Goal: Transaction & Acquisition: Purchase product/service

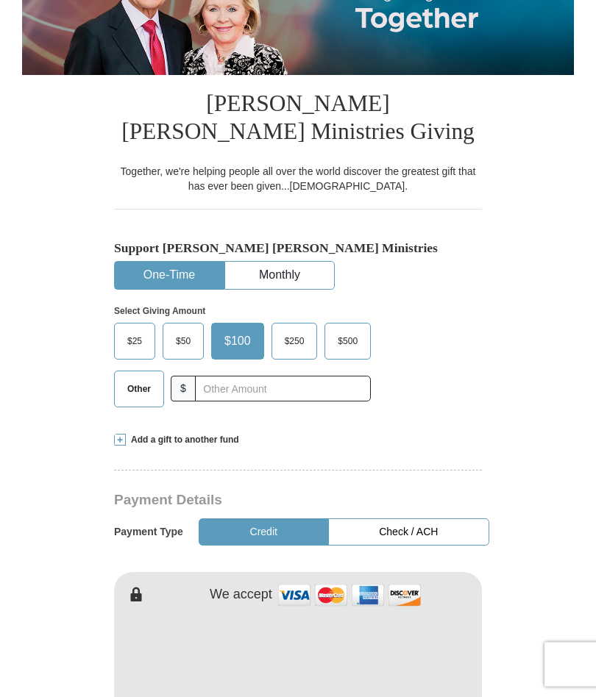
scroll to position [238, 0]
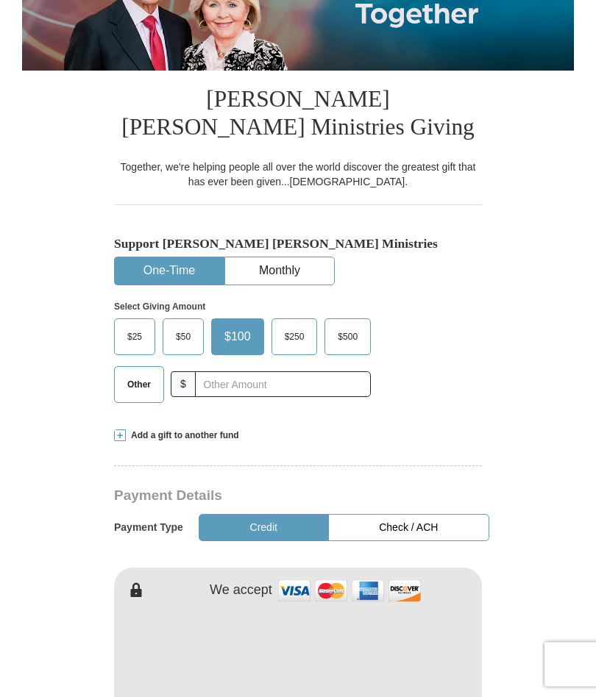
click at [143, 349] on span "$25" at bounding box center [134, 338] width 29 height 22
click at [0, 0] on input "$25" at bounding box center [0, 0] width 0 height 0
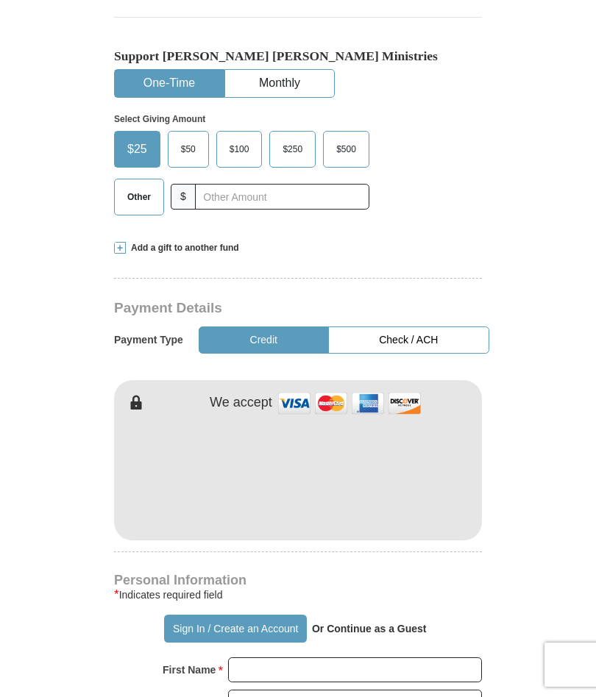
scroll to position [427, 0]
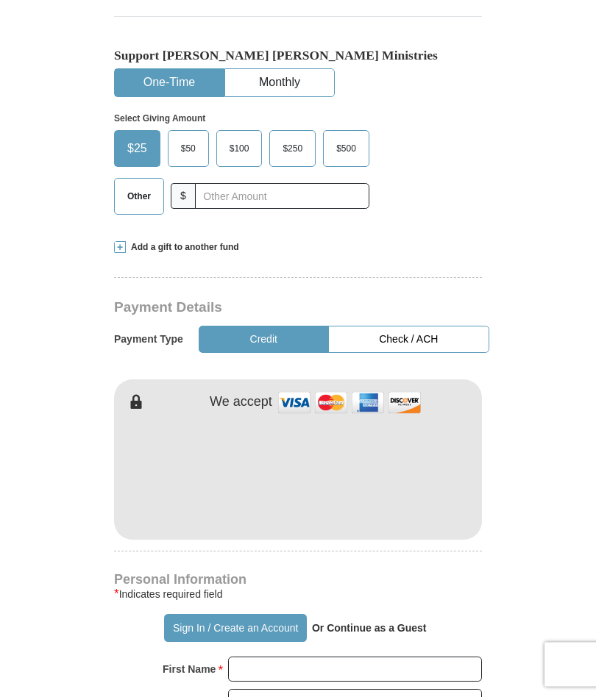
click at [491, 324] on form "Already have an account? Sign in for faster giving. Don't have an account? Crea…" at bounding box center [298, 528] width 552 height 1793
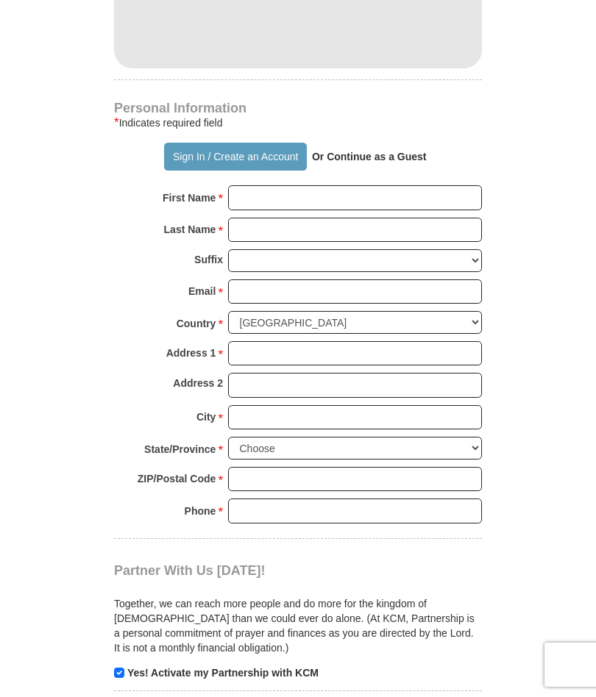
scroll to position [897, 0]
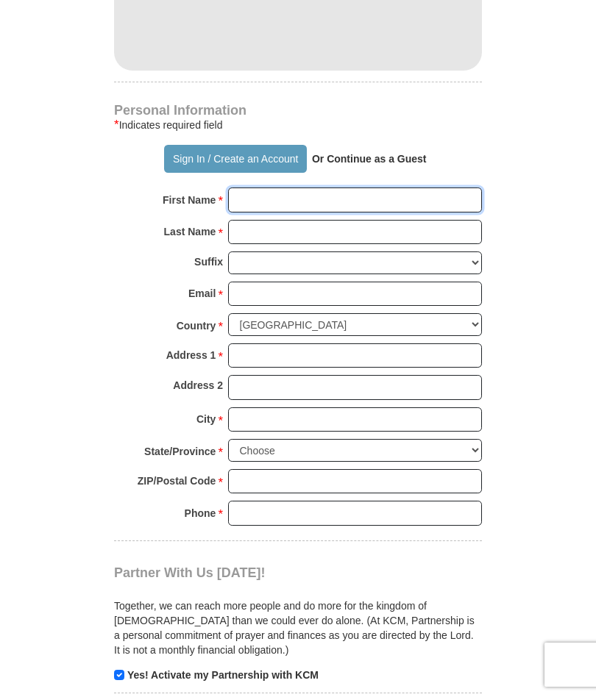
click at [271, 213] on input "First Name *" at bounding box center [355, 200] width 254 height 25
type input "[PERSON_NAME]"
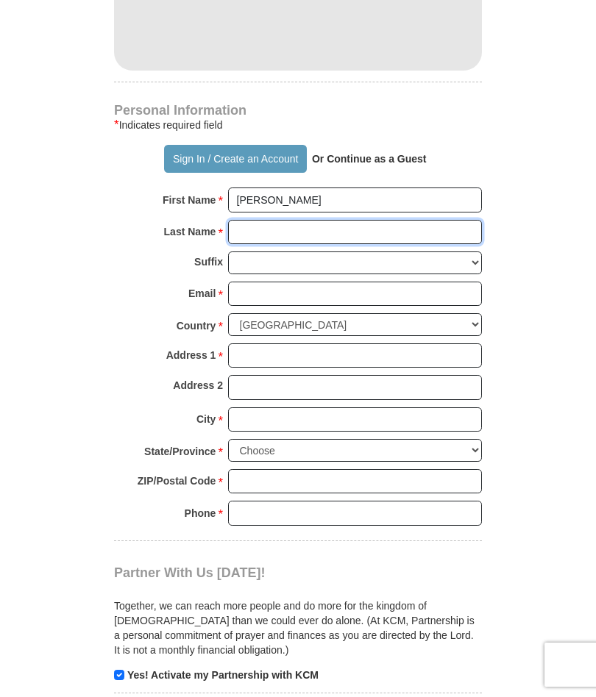
click at [266, 245] on input "Last Name *" at bounding box center [355, 232] width 254 height 25
type input "[PERSON_NAME]"
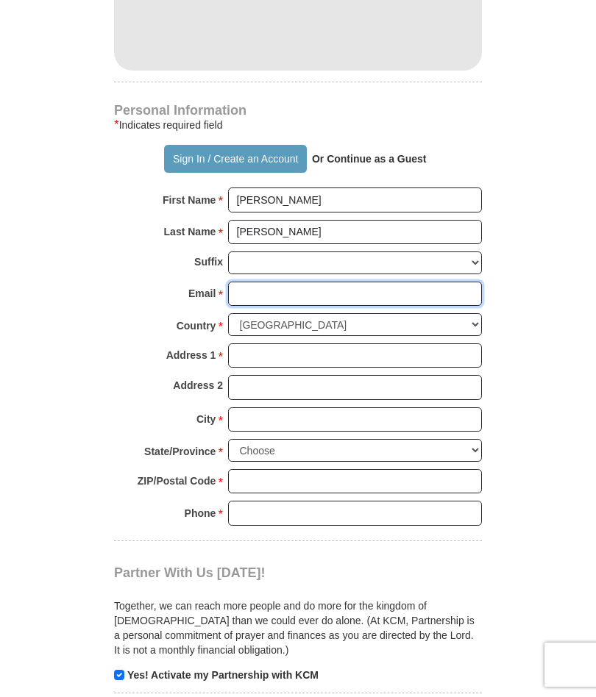
click at [268, 307] on input "Email *" at bounding box center [355, 294] width 254 height 25
type input "[EMAIL_ADDRESS][DOMAIN_NAME]"
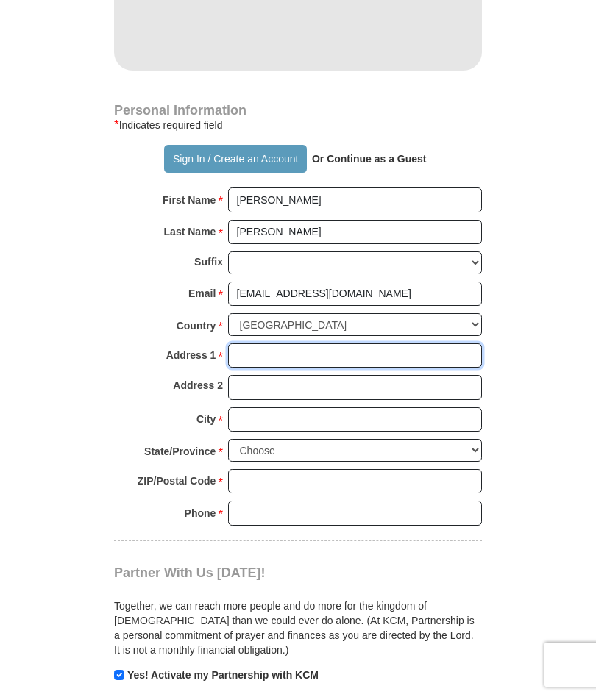
click at [272, 366] on input "Address 1 *" at bounding box center [355, 356] width 254 height 25
type input "3285 CinnabarLn"
click at [270, 433] on input "City *" at bounding box center [355, 420] width 254 height 25
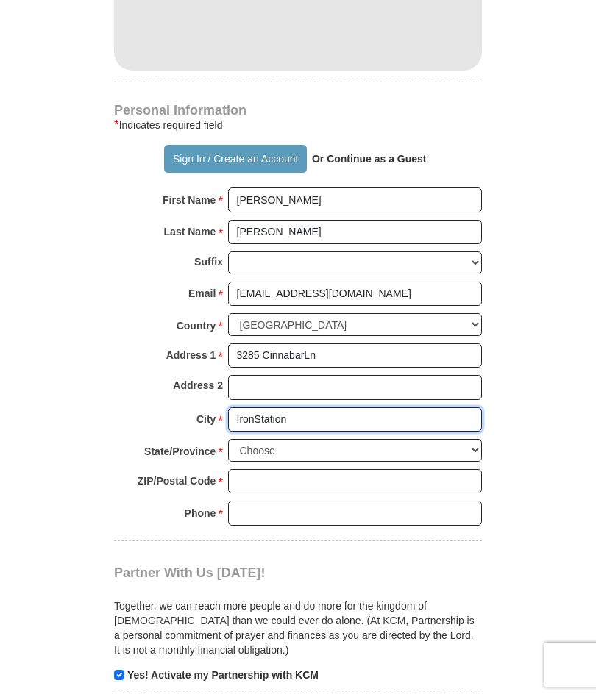
click at [255, 430] on input "IronStation" at bounding box center [355, 420] width 254 height 25
click at [394, 424] on input "IronStation" at bounding box center [355, 420] width 254 height 25
click at [303, 429] on input "IronStation" at bounding box center [355, 420] width 254 height 25
click at [304, 433] on input "IronStation" at bounding box center [355, 420] width 254 height 25
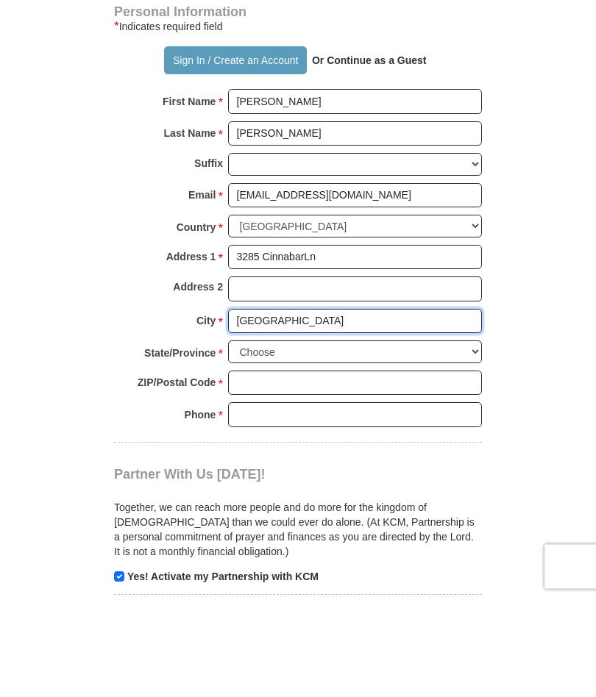
type input "[GEOGRAPHIC_DATA]"
click at [477, 439] on select "Choose [US_STATE] [US_STATE] [US_STATE] [US_STATE] [US_STATE] Armed Forces Amer…" at bounding box center [355, 450] width 254 height 23
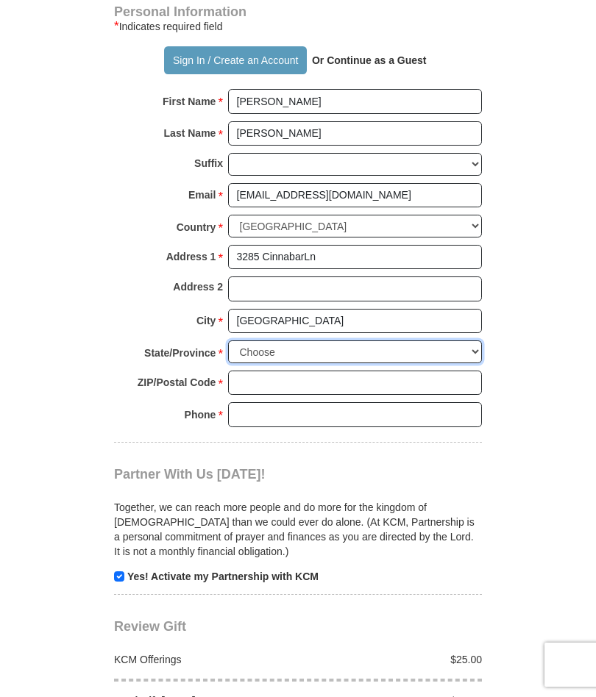
select select "NC"
click at [275, 394] on input "ZIP/Postal Code *" at bounding box center [355, 383] width 254 height 25
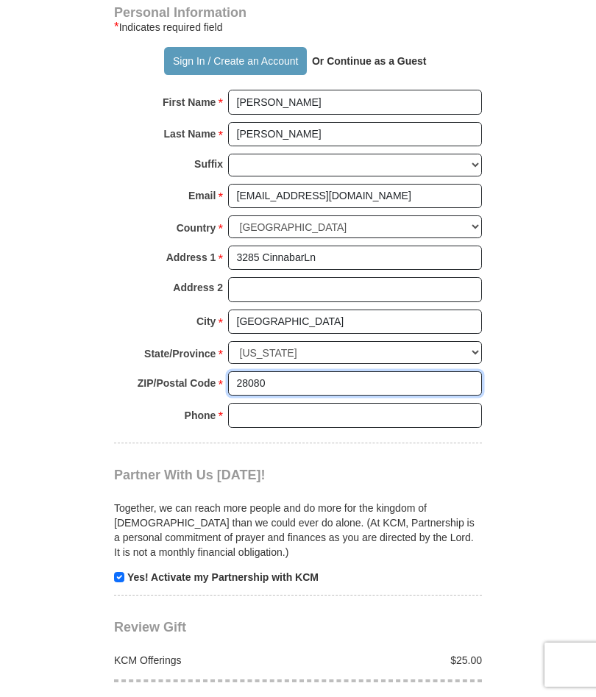
type input "28080"
click at [259, 424] on input "Phone * *" at bounding box center [355, 415] width 254 height 25
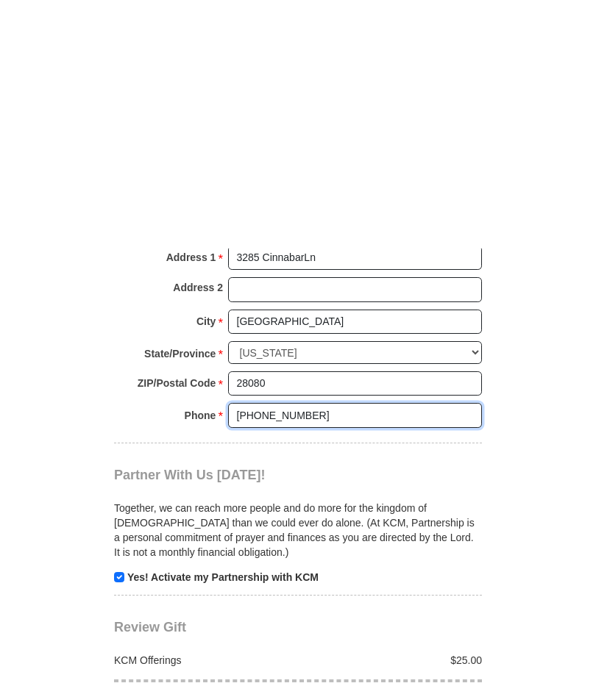
scroll to position [1245, 0]
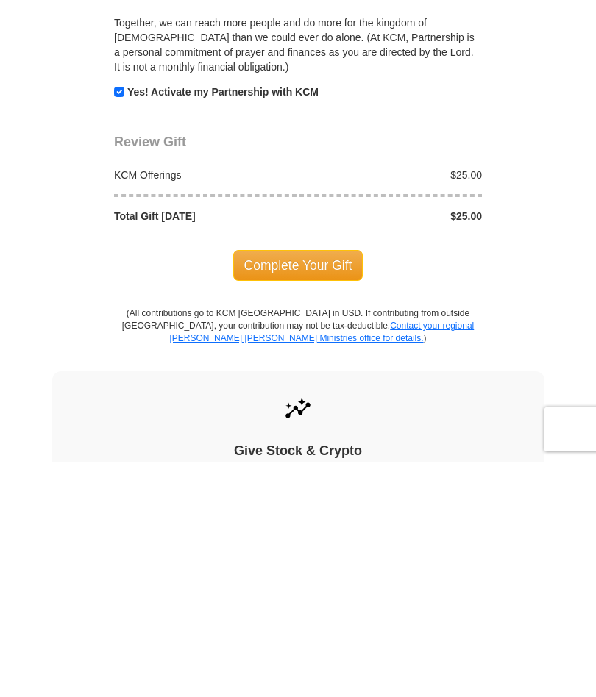
type input "[PHONE_NUMBER]"
click at [313, 486] on span "Complete Your Gift" at bounding box center [298, 501] width 130 height 31
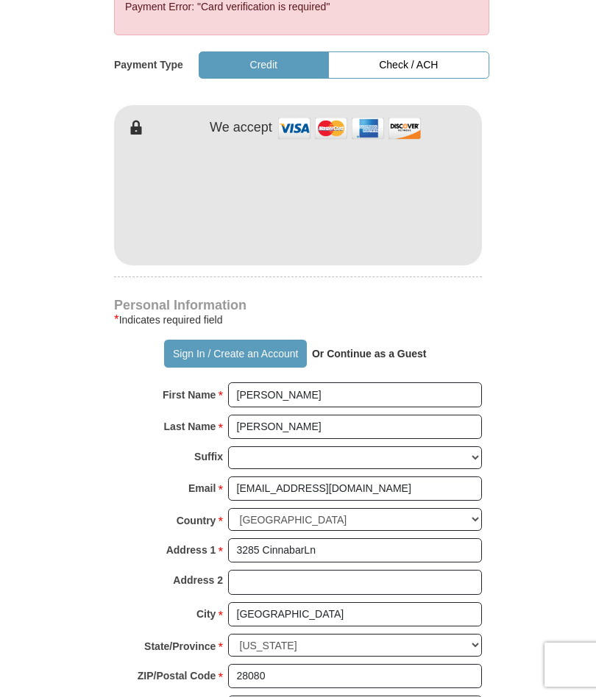
scroll to position [737, 0]
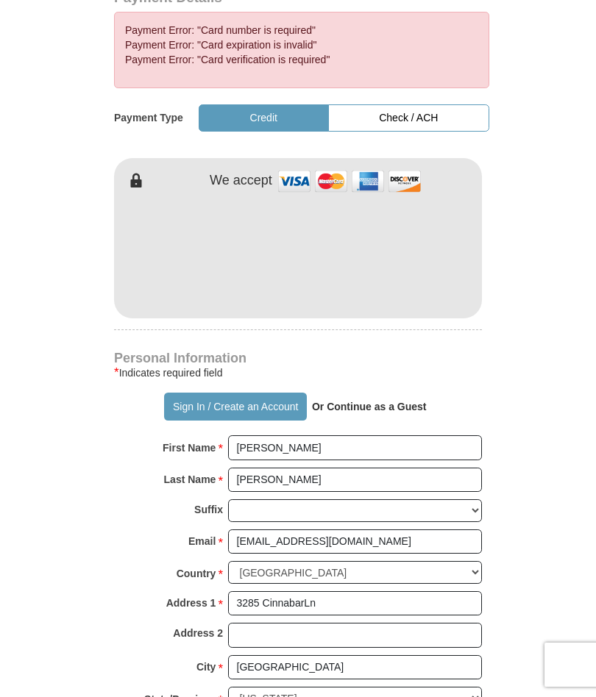
click at [566, 412] on form "Already have an account? Sign in for faster giving. Don't have an account? Crea…" at bounding box center [298, 262] width 552 height 1881
click at [553, 427] on form "Already have an account? Sign in for faster giving. Don't have an account? Crea…" at bounding box center [298, 262] width 552 height 1881
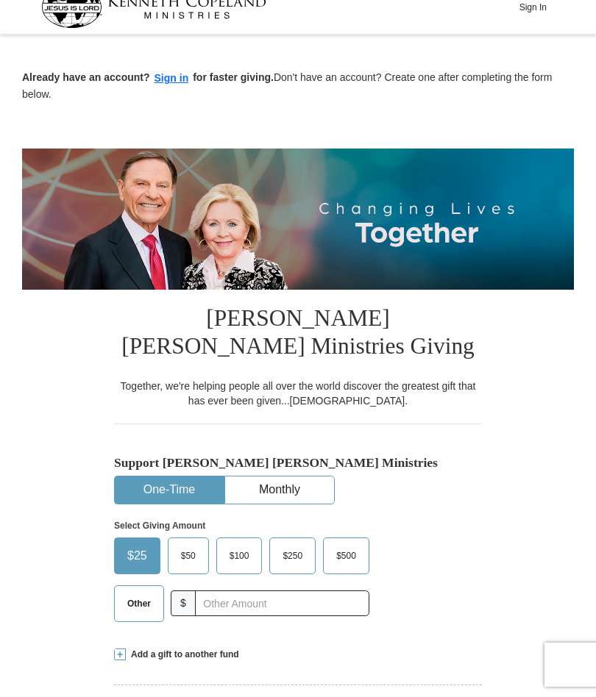
scroll to position [0, 0]
